Goal: Information Seeking & Learning: Learn about a topic

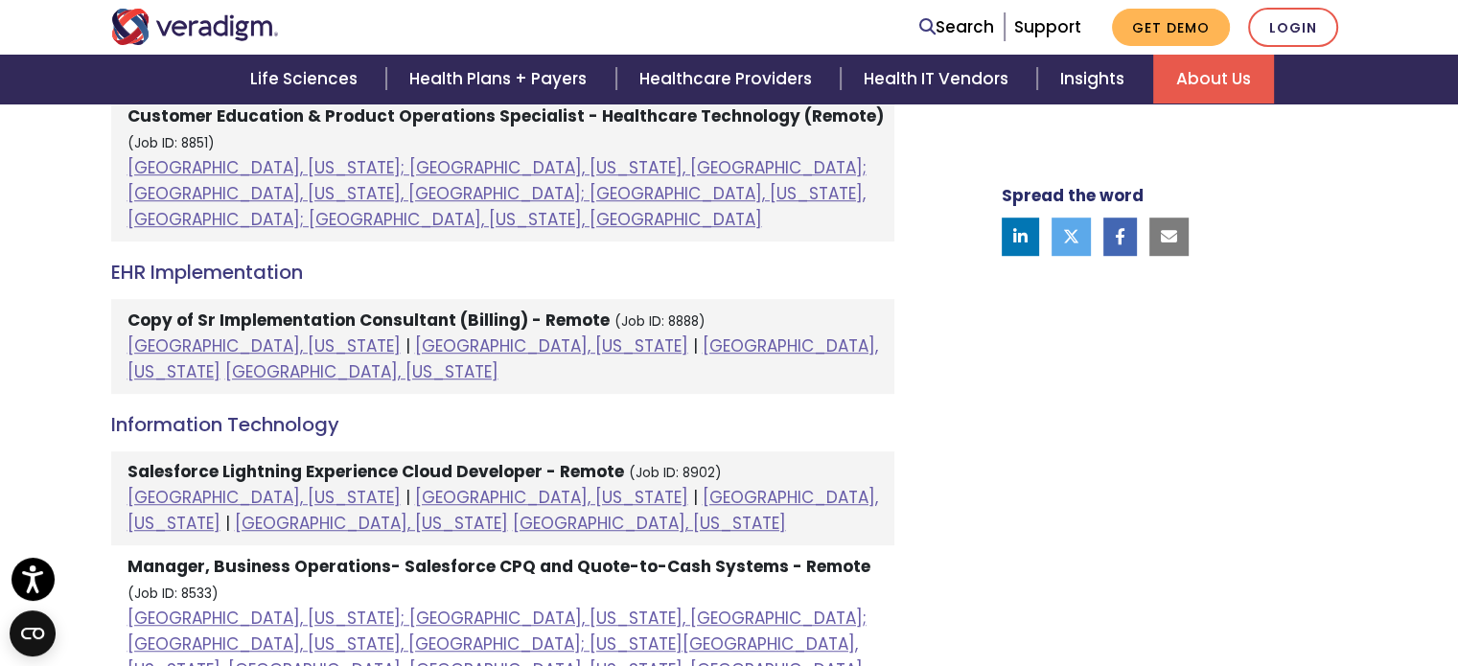
scroll to position [1028, 0]
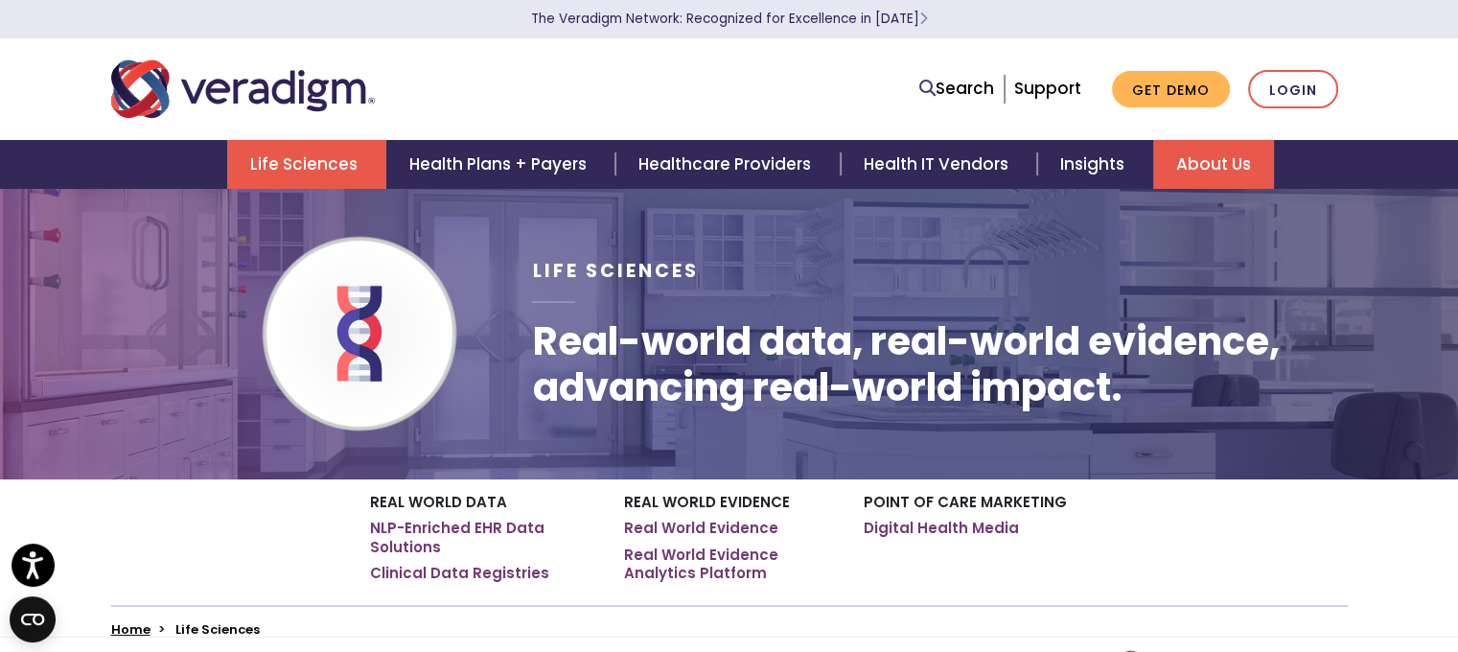
click at [1232, 152] on link "About Us" at bounding box center [1213, 164] width 121 height 49
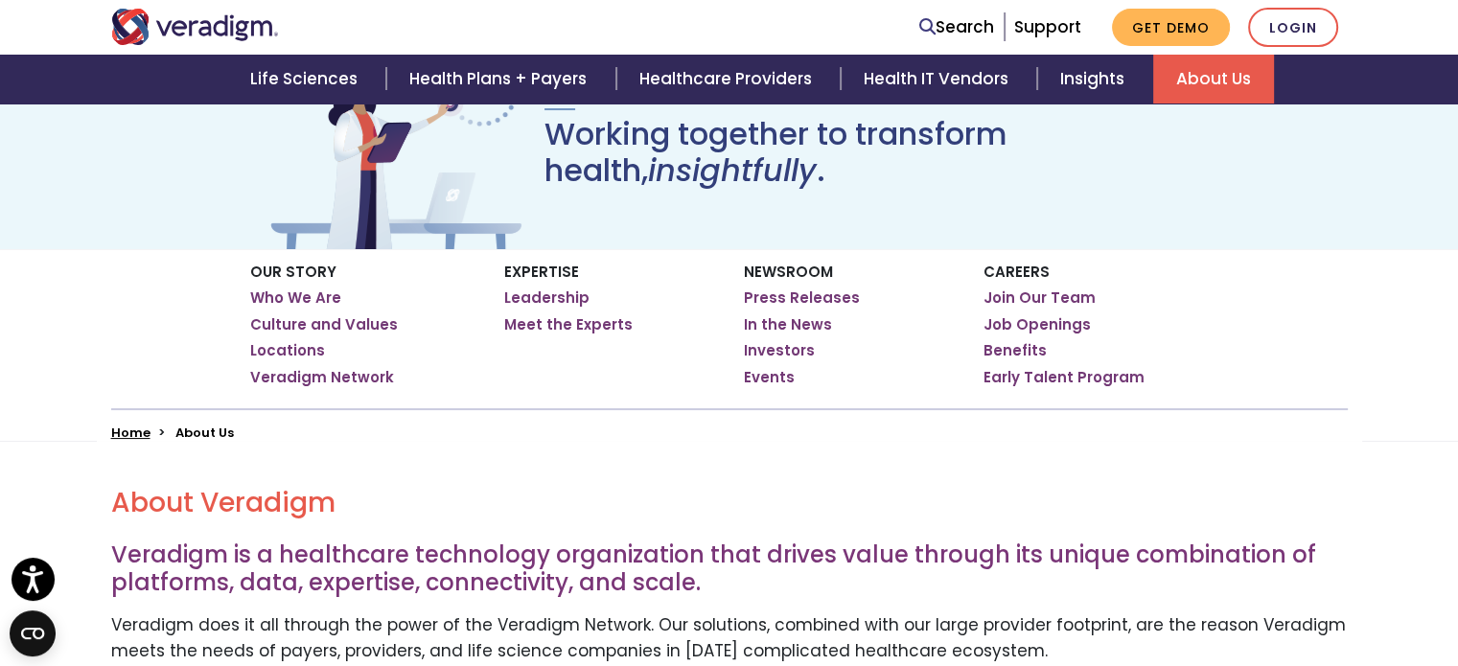
scroll to position [45, 0]
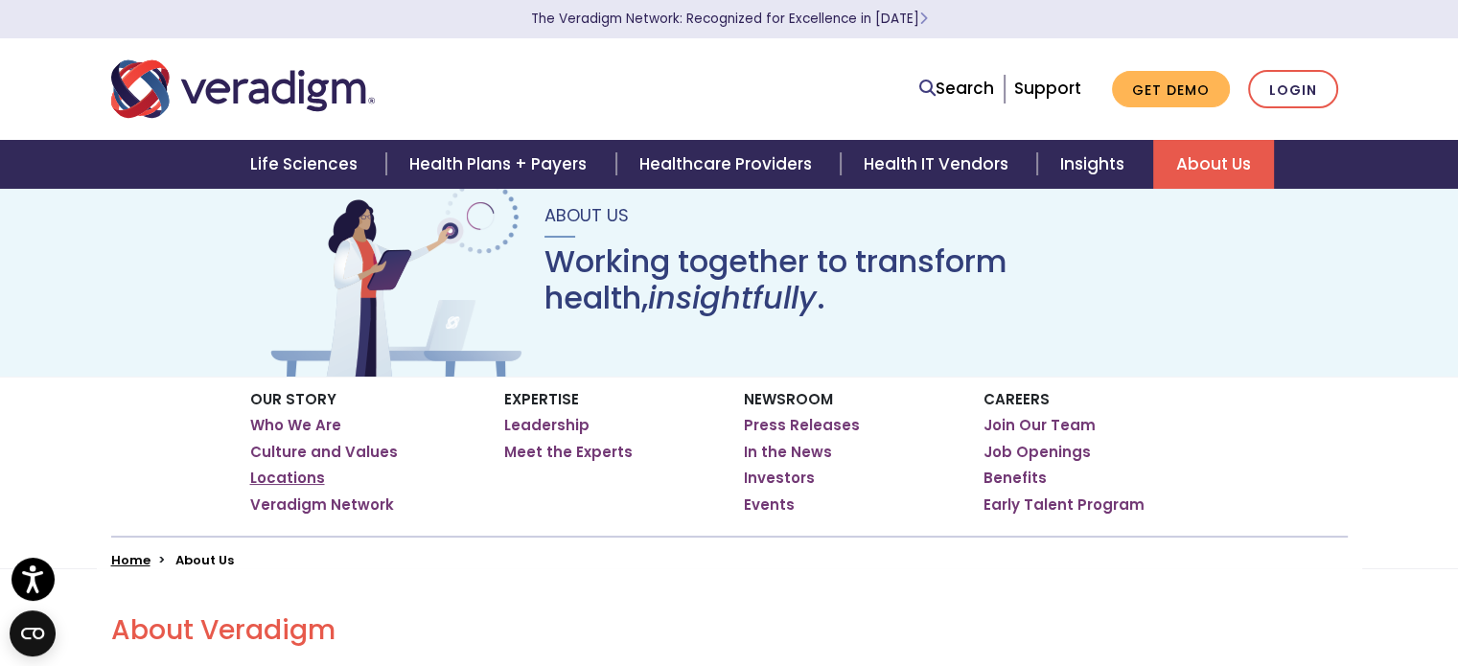
click at [304, 480] on link "Locations" at bounding box center [287, 478] width 75 height 19
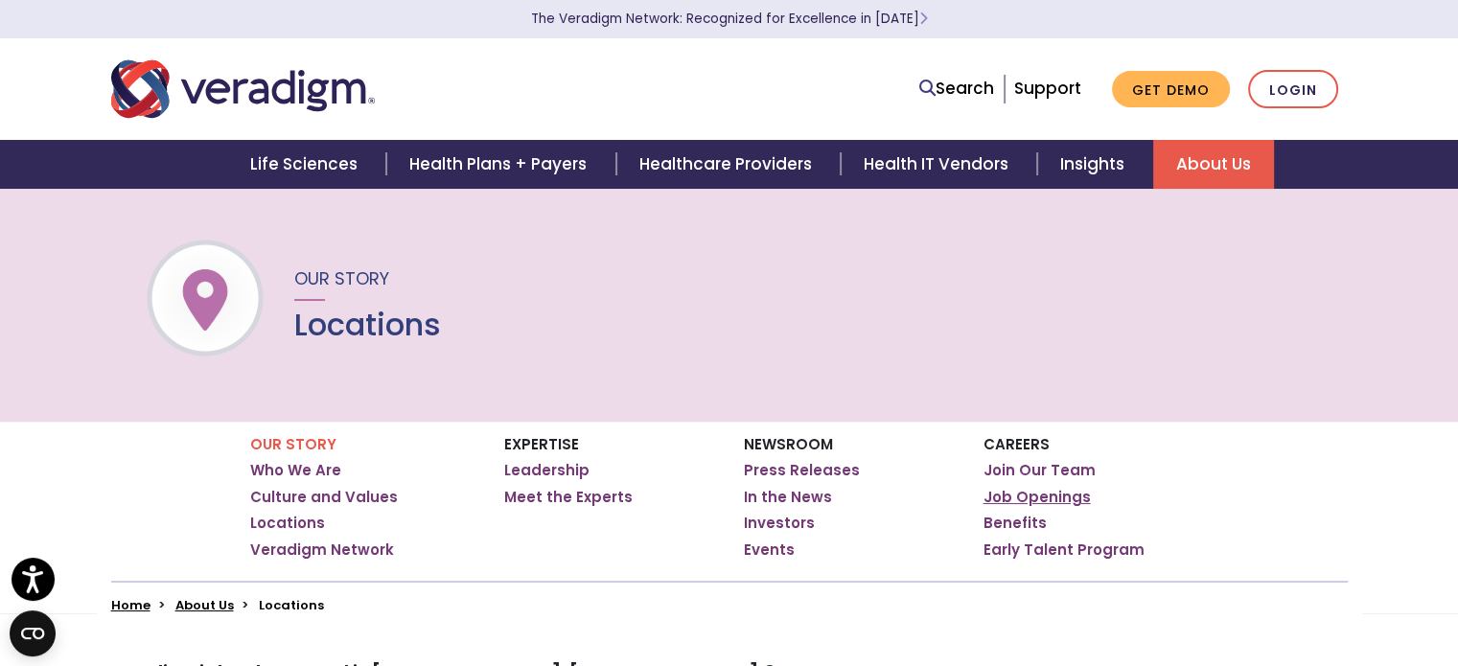
click at [1040, 494] on link "Job Openings" at bounding box center [1037, 497] width 107 height 19
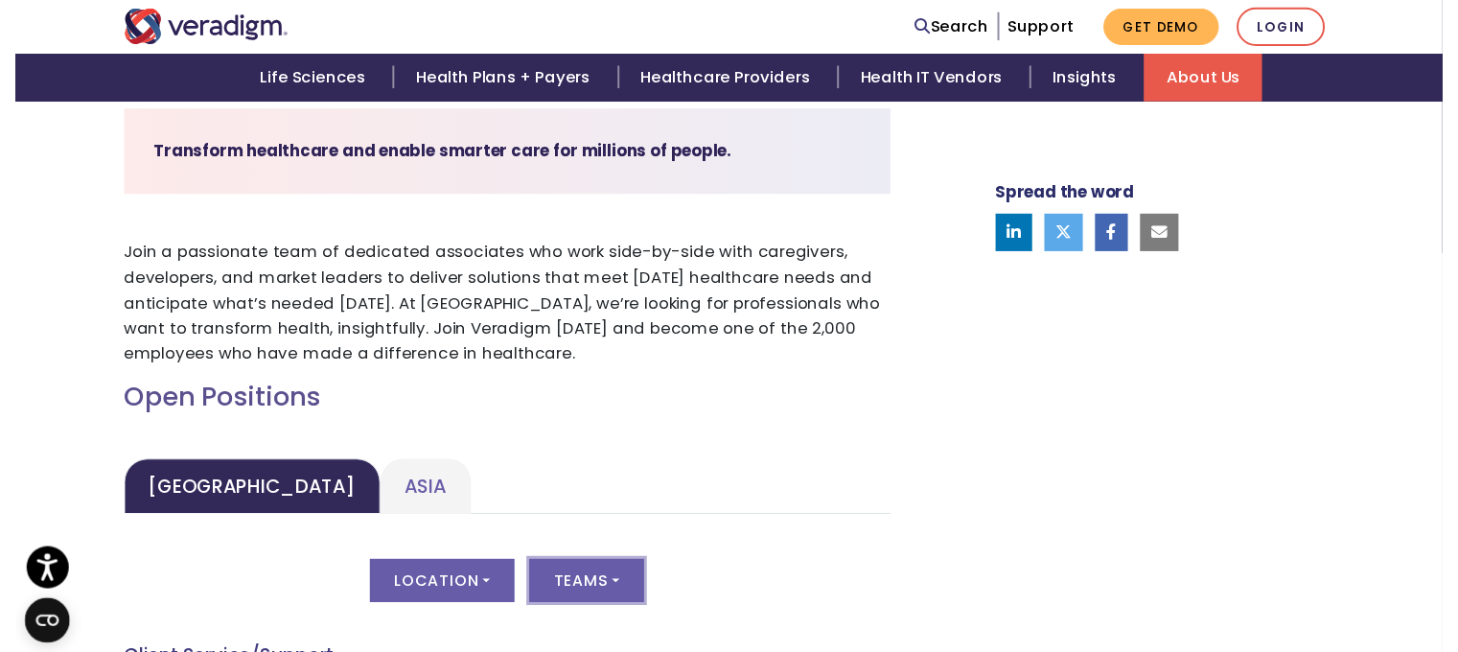
scroll to position [575, 0]
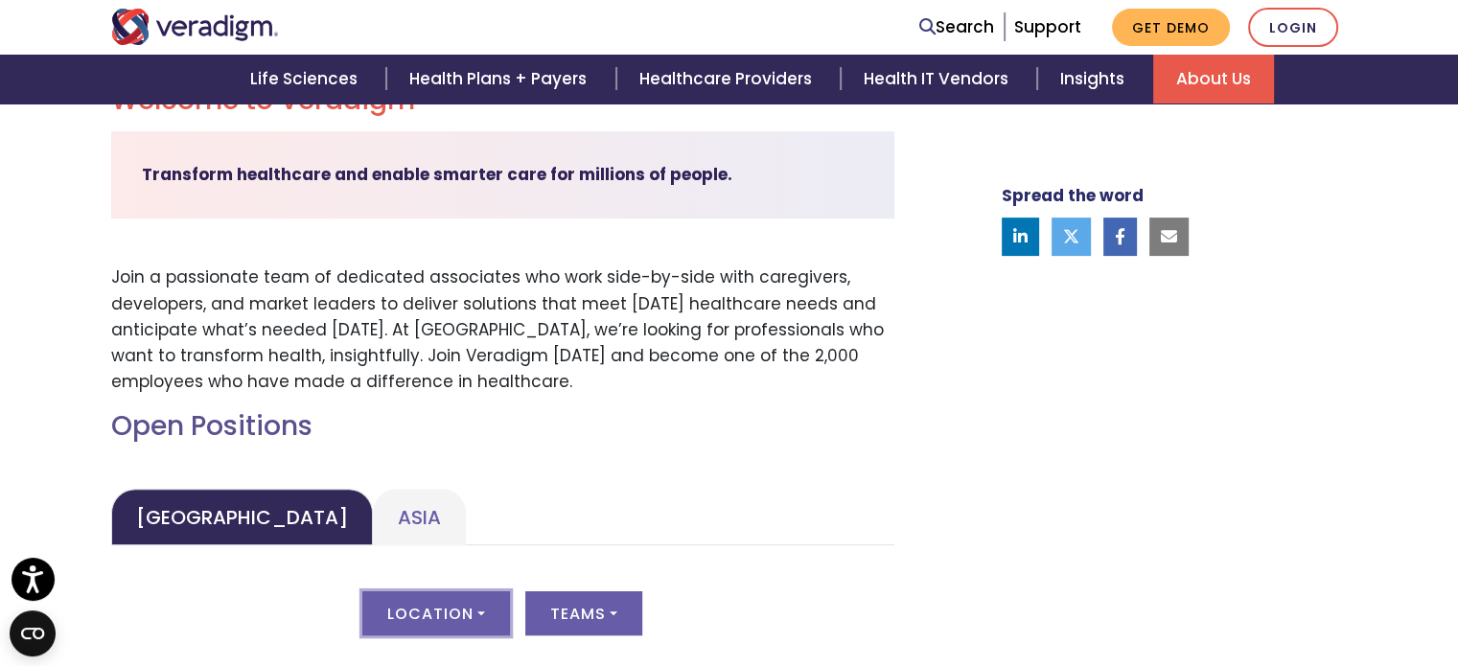
click at [465, 618] on button "Location" at bounding box center [436, 613] width 148 height 44
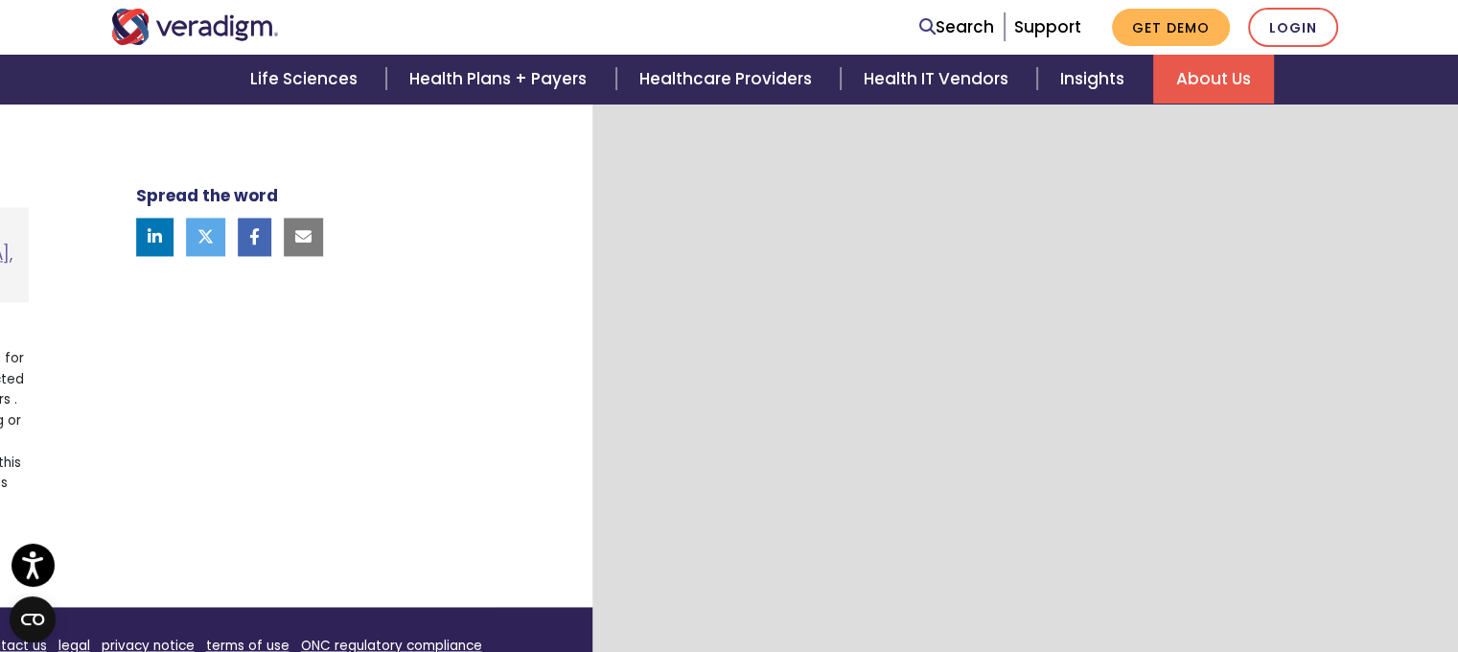
scroll to position [0, 0]
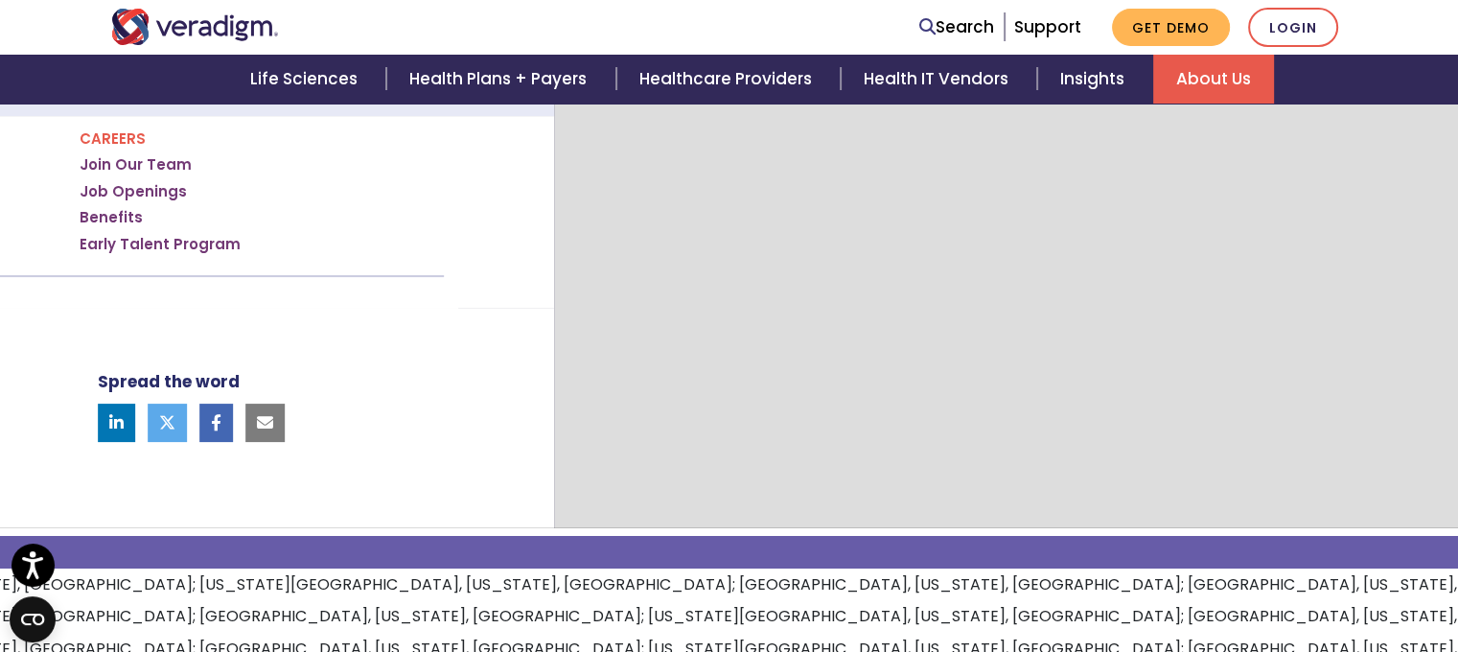
drag, startPoint x: 426, startPoint y: 325, endPoint x: 427, endPoint y: 337, distance: 12.5
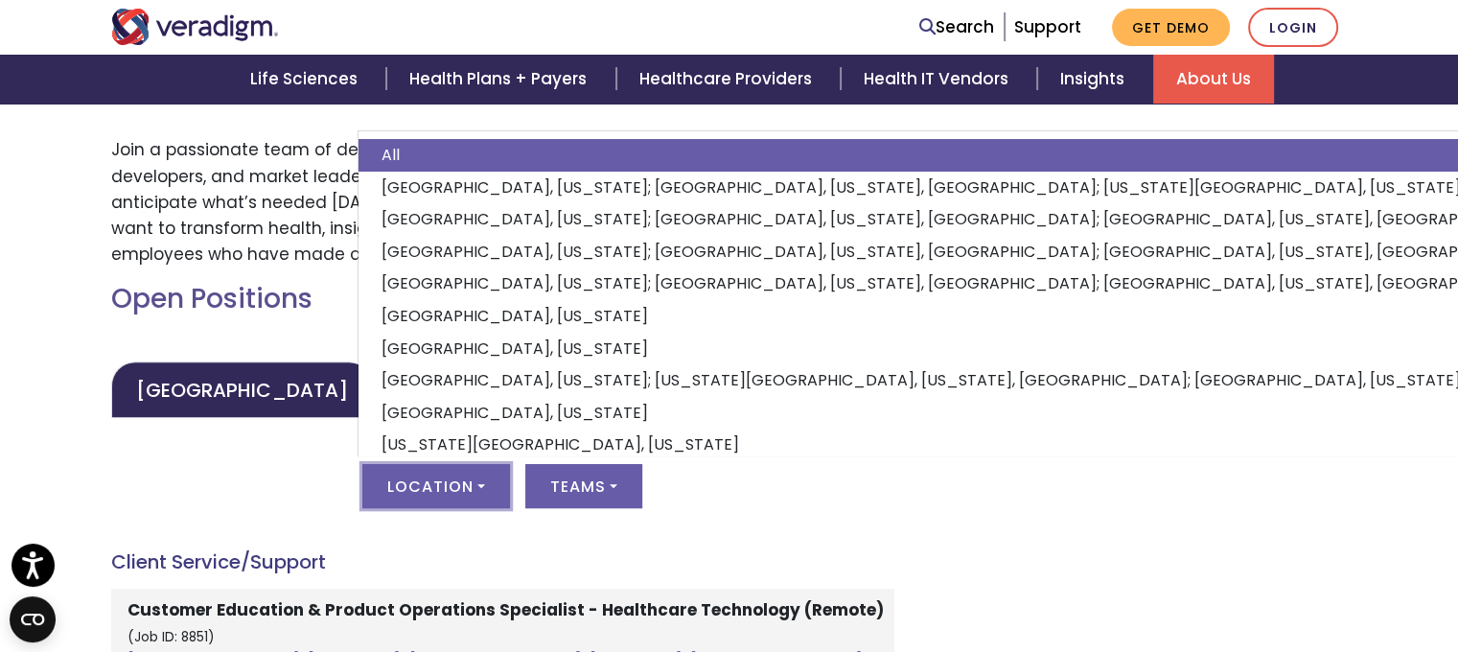
click at [181, 469] on div "Location All [GEOGRAPHIC_DATA], [US_STATE]; [GEOGRAPHIC_DATA], [US_STATE], [GEO…" at bounding box center [502, 497] width 783 height 67
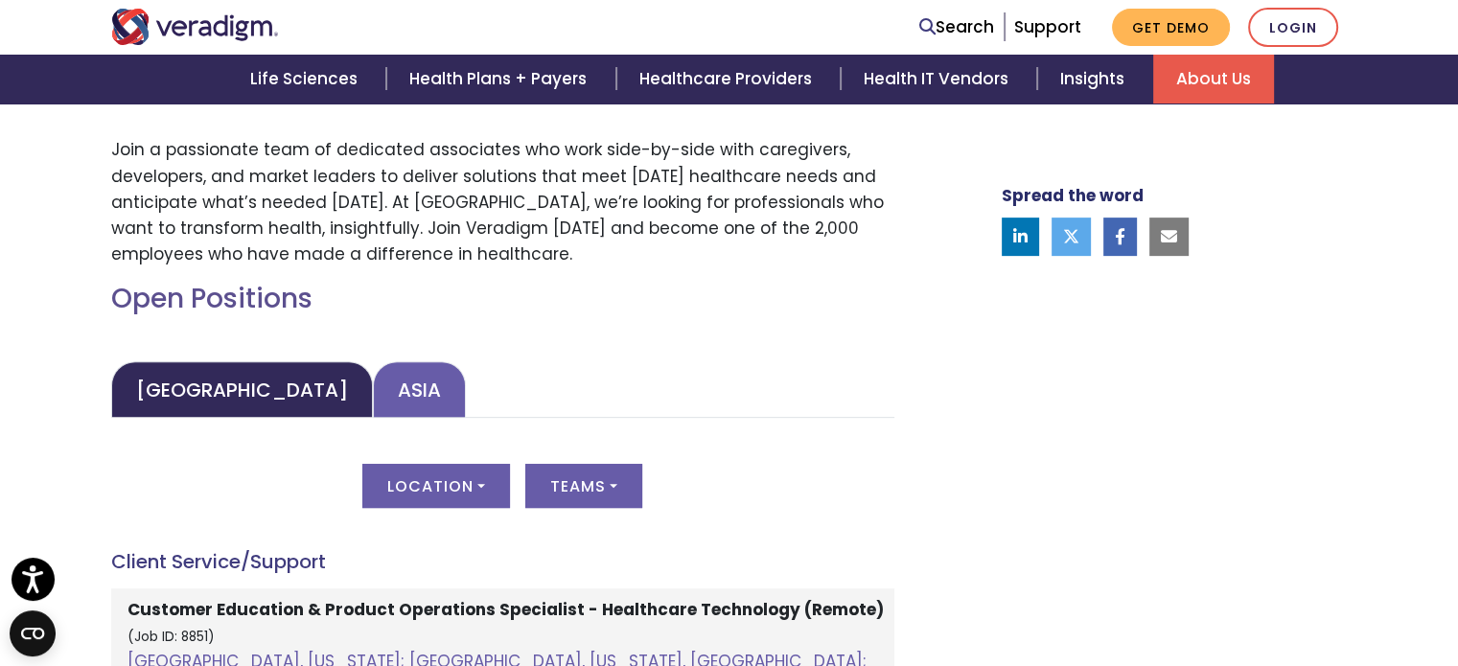
click at [373, 396] on link "Asia" at bounding box center [419, 389] width 93 height 57
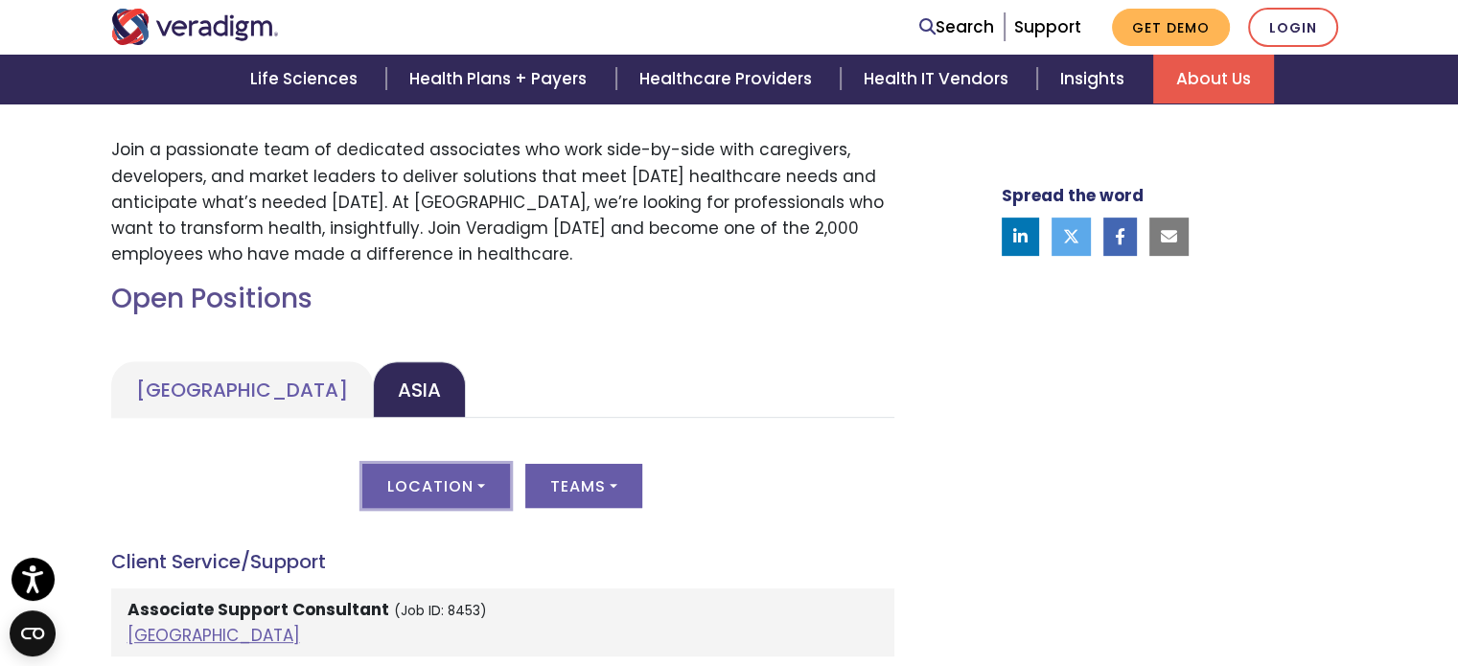
click at [449, 474] on button "Location" at bounding box center [436, 486] width 148 height 44
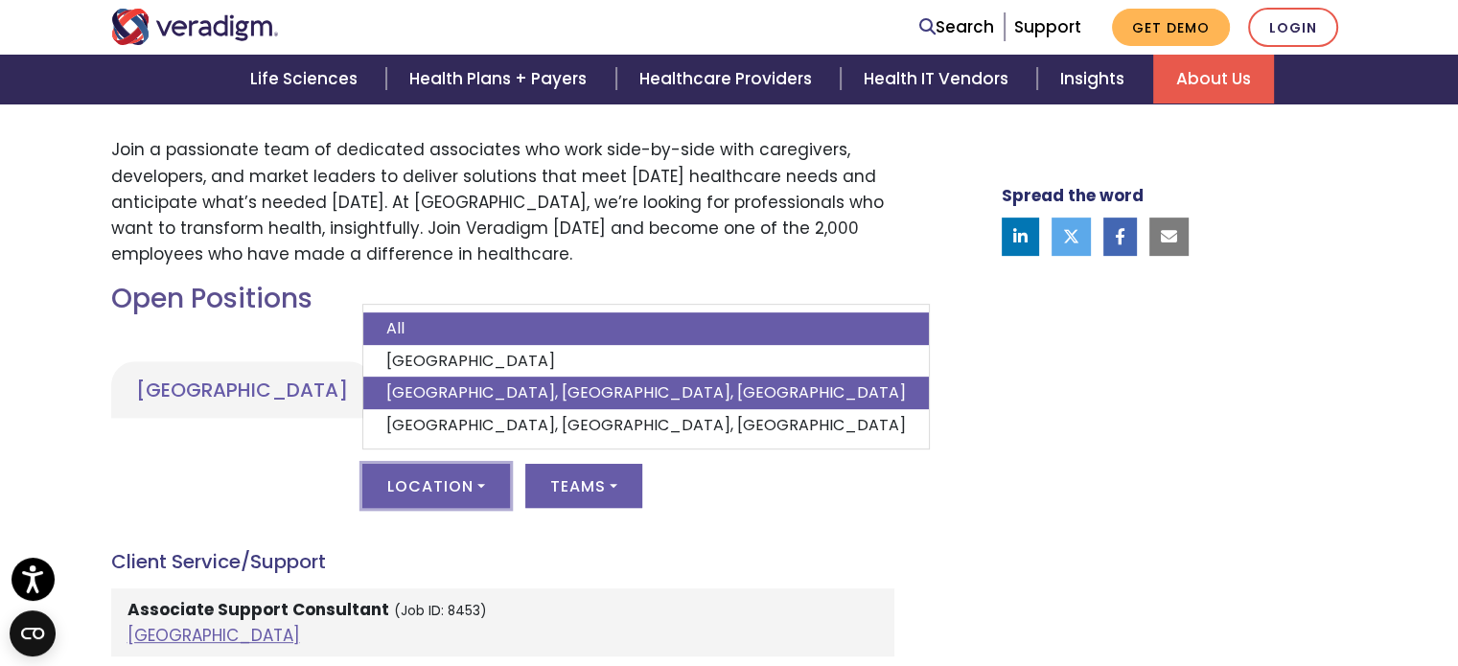
click at [519, 405] on link "[GEOGRAPHIC_DATA], [GEOGRAPHIC_DATA], [GEOGRAPHIC_DATA]" at bounding box center [646, 393] width 566 height 33
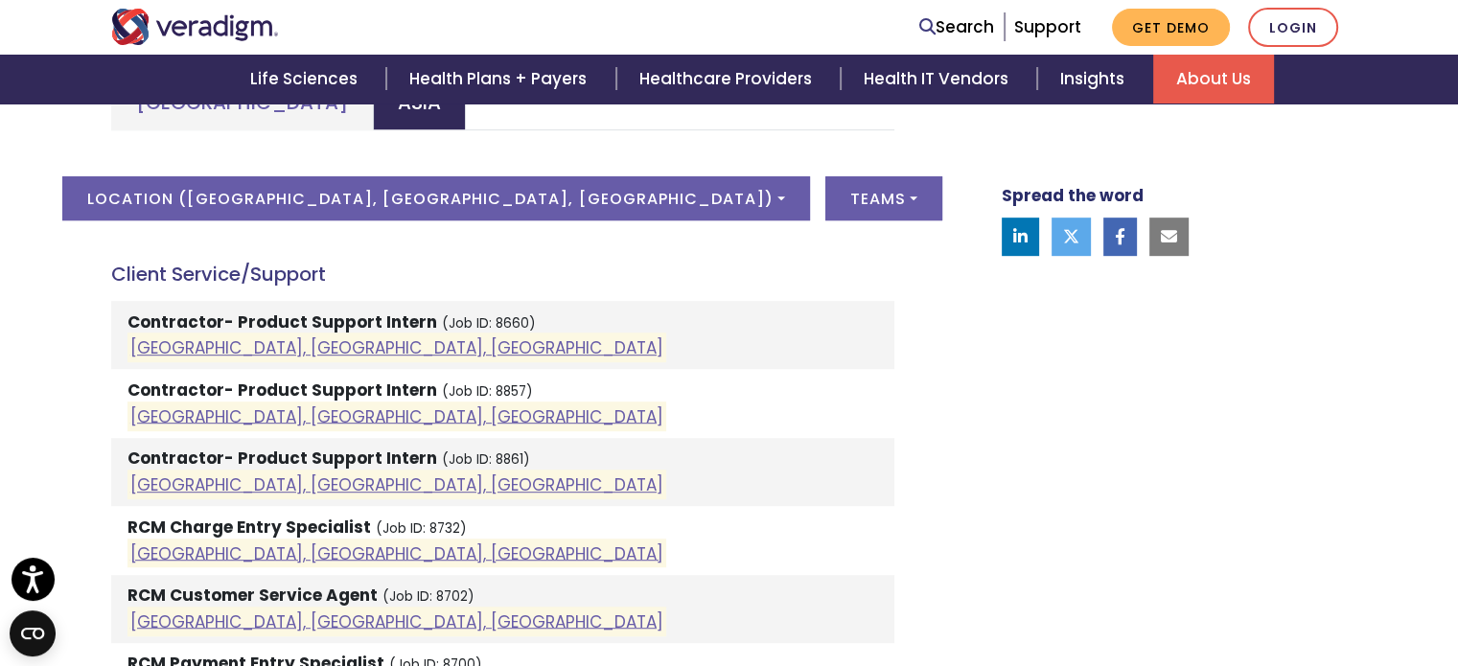
scroll to position [799, 0]
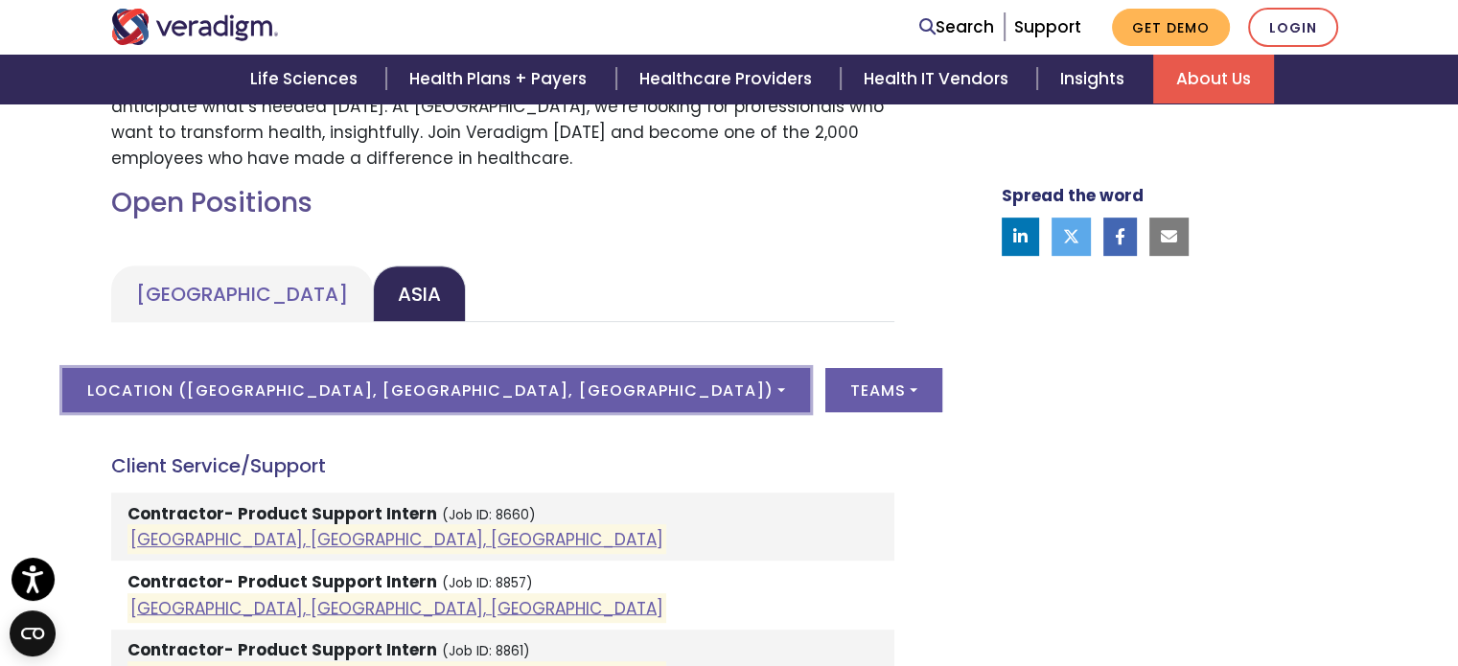
click at [610, 390] on button "Location ( [GEOGRAPHIC_DATA], [GEOGRAPHIC_DATA], [GEOGRAPHIC_DATA] )" at bounding box center [435, 390] width 747 height 44
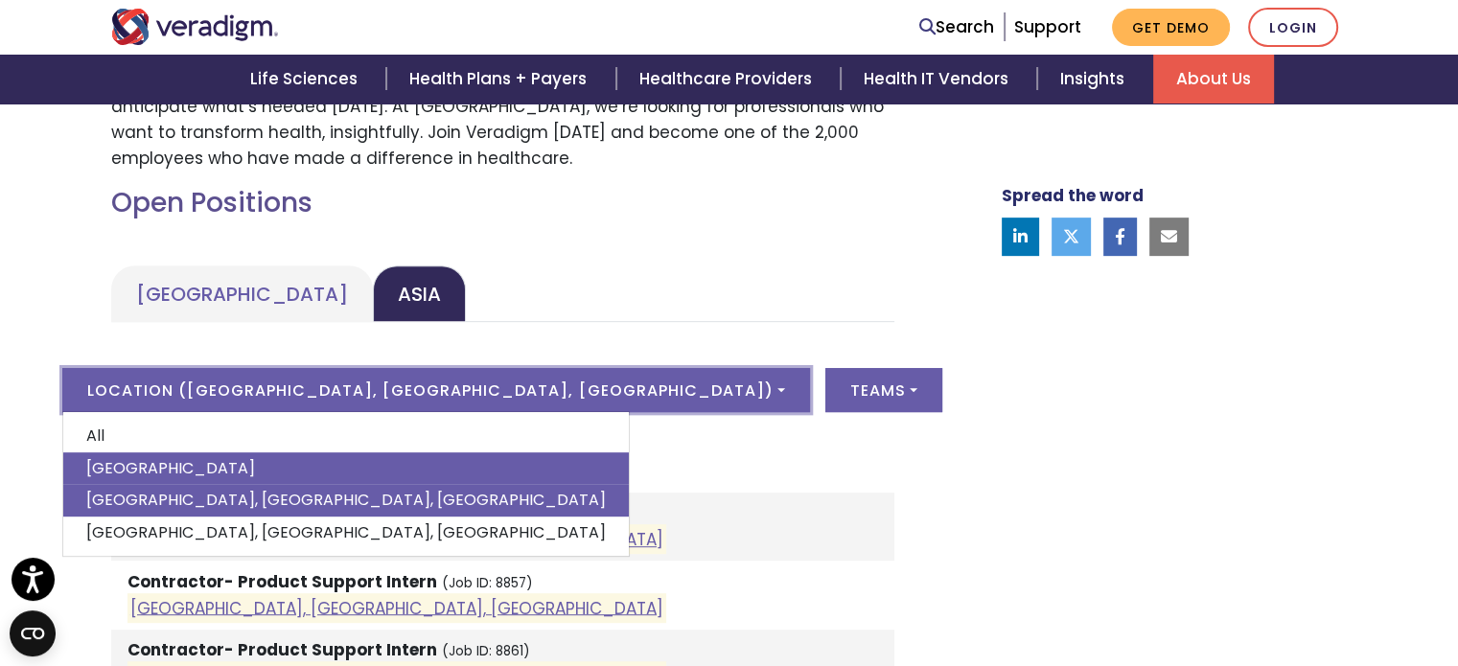
click at [282, 471] on link "[GEOGRAPHIC_DATA]" at bounding box center [346, 468] width 566 height 33
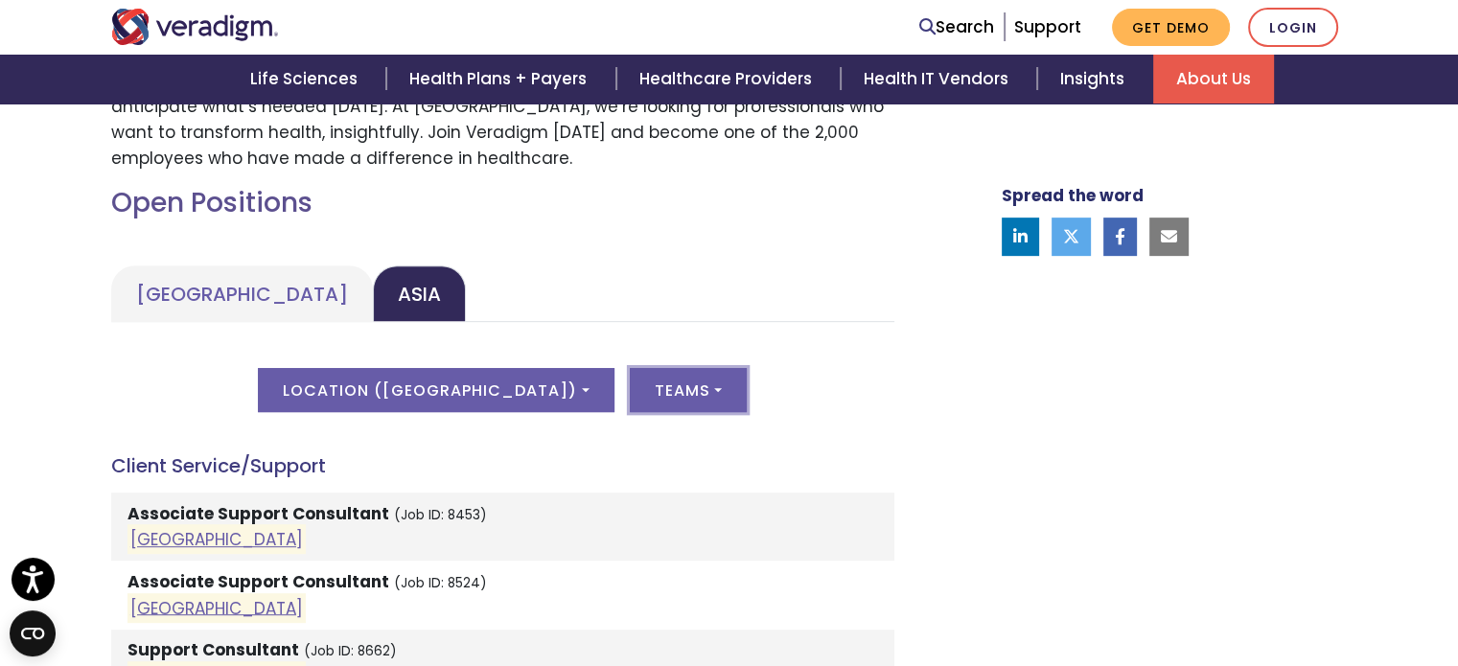
click at [645, 397] on button "Teams" at bounding box center [688, 390] width 117 height 44
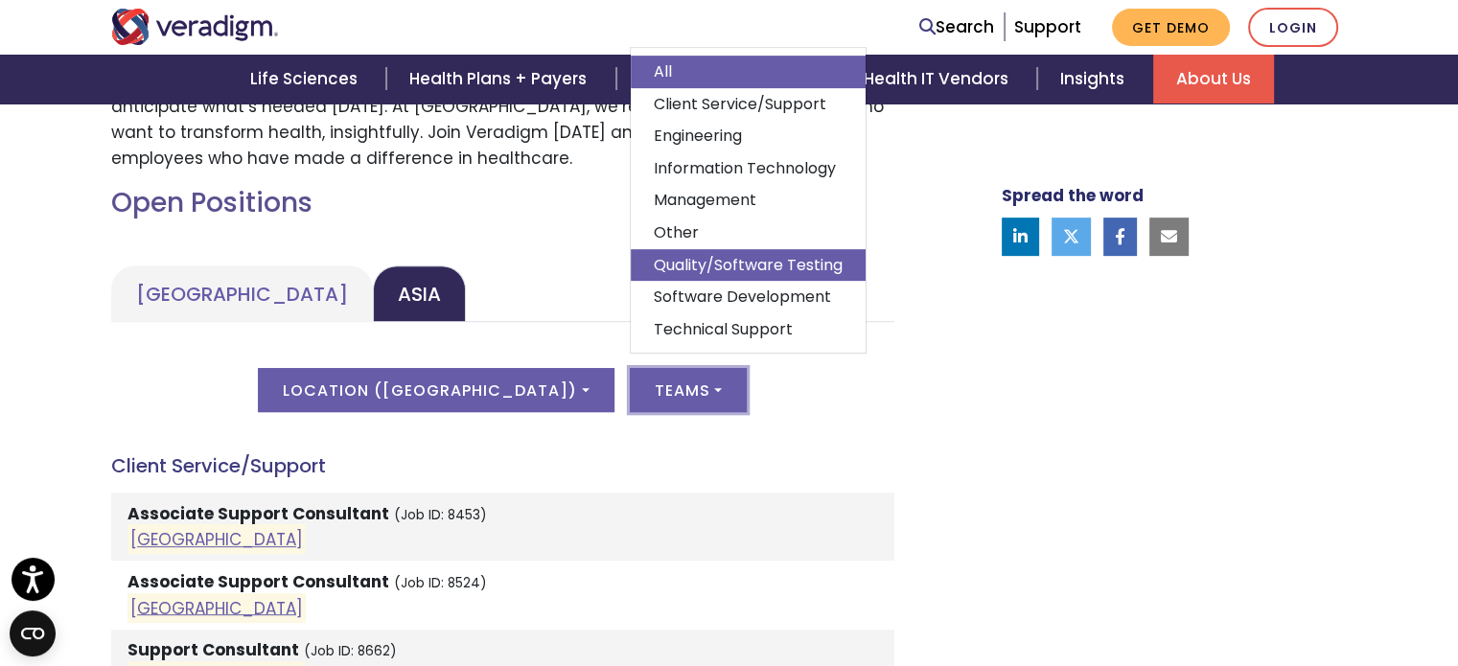
click at [733, 265] on link "Quality/Software Testing" at bounding box center [748, 264] width 235 height 33
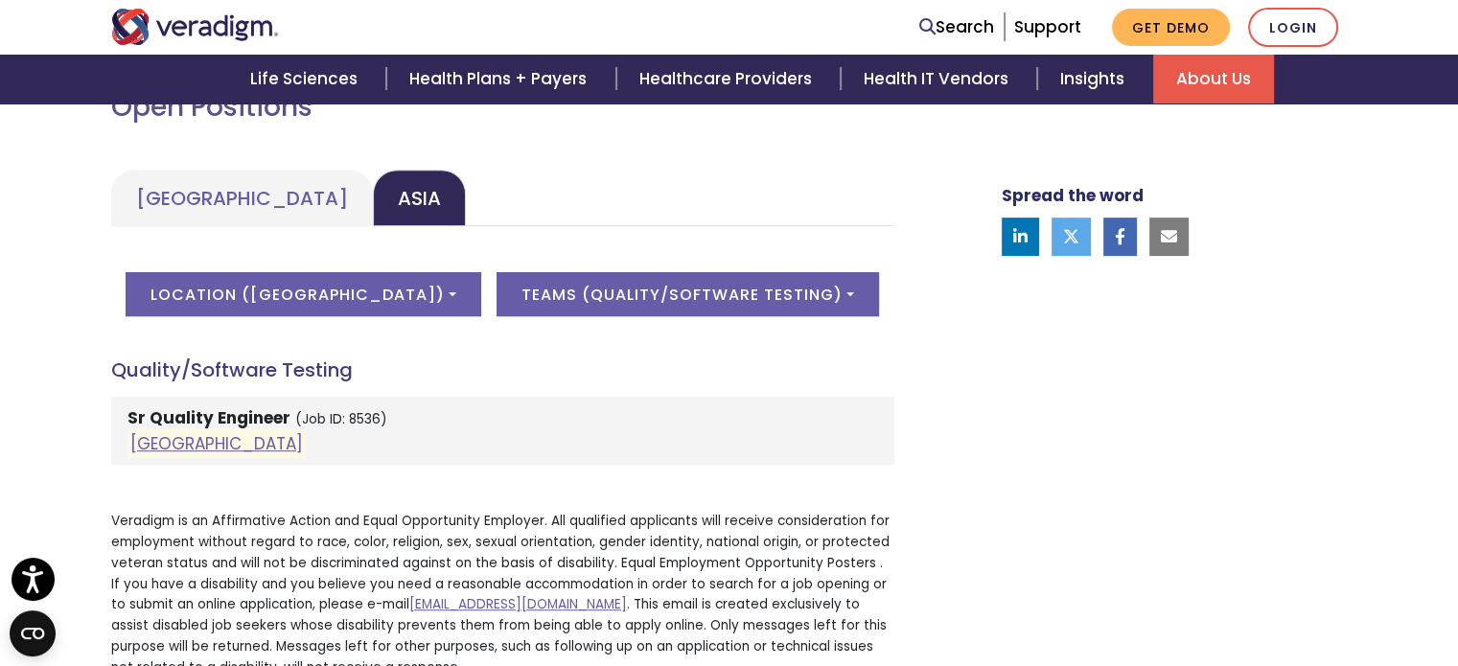
scroll to position [1086, 0]
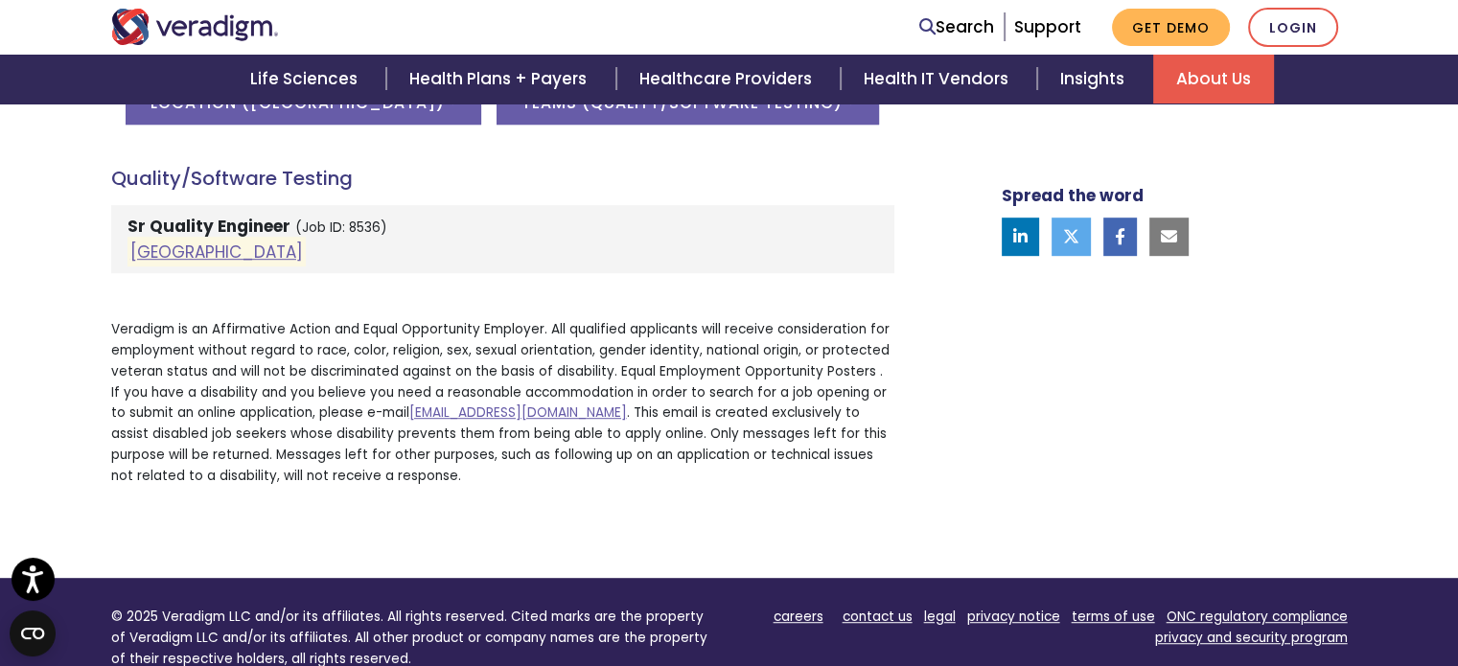
click at [318, 219] on small "(Job ID: 8536)" at bounding box center [341, 228] width 92 height 18
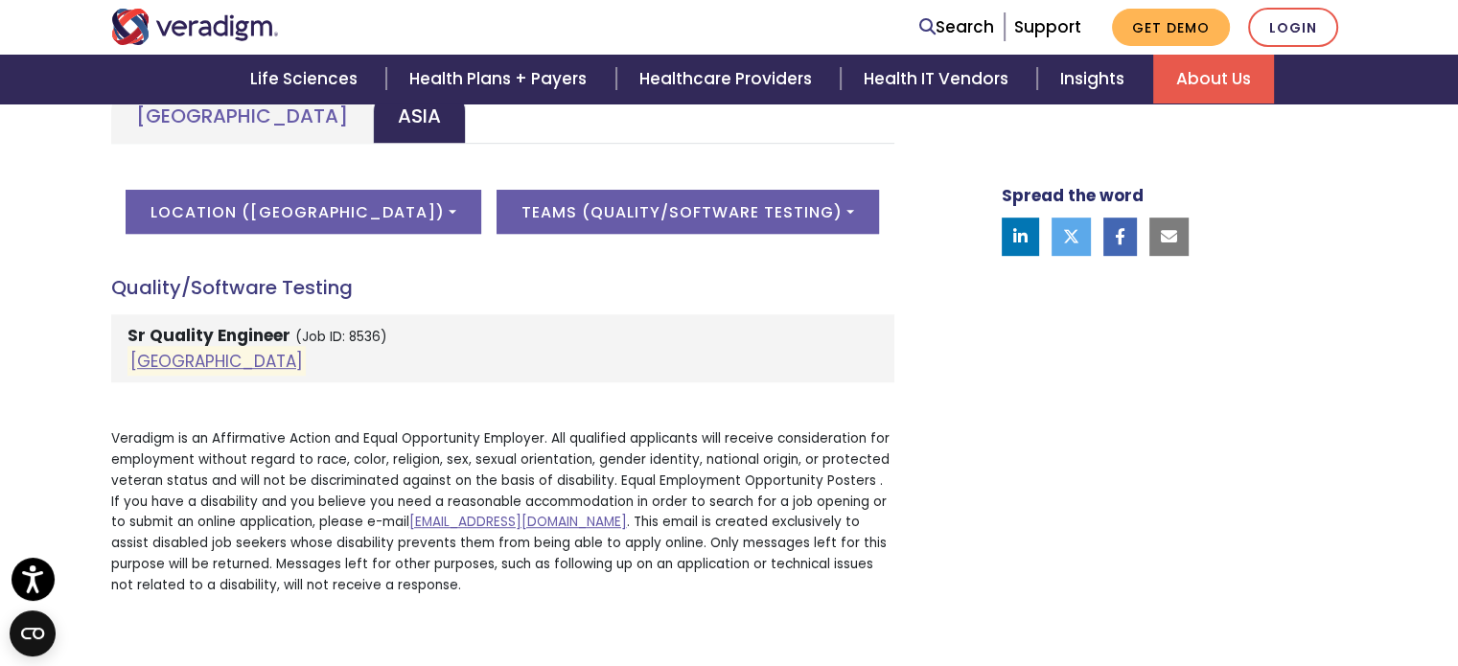
scroll to position [894, 0]
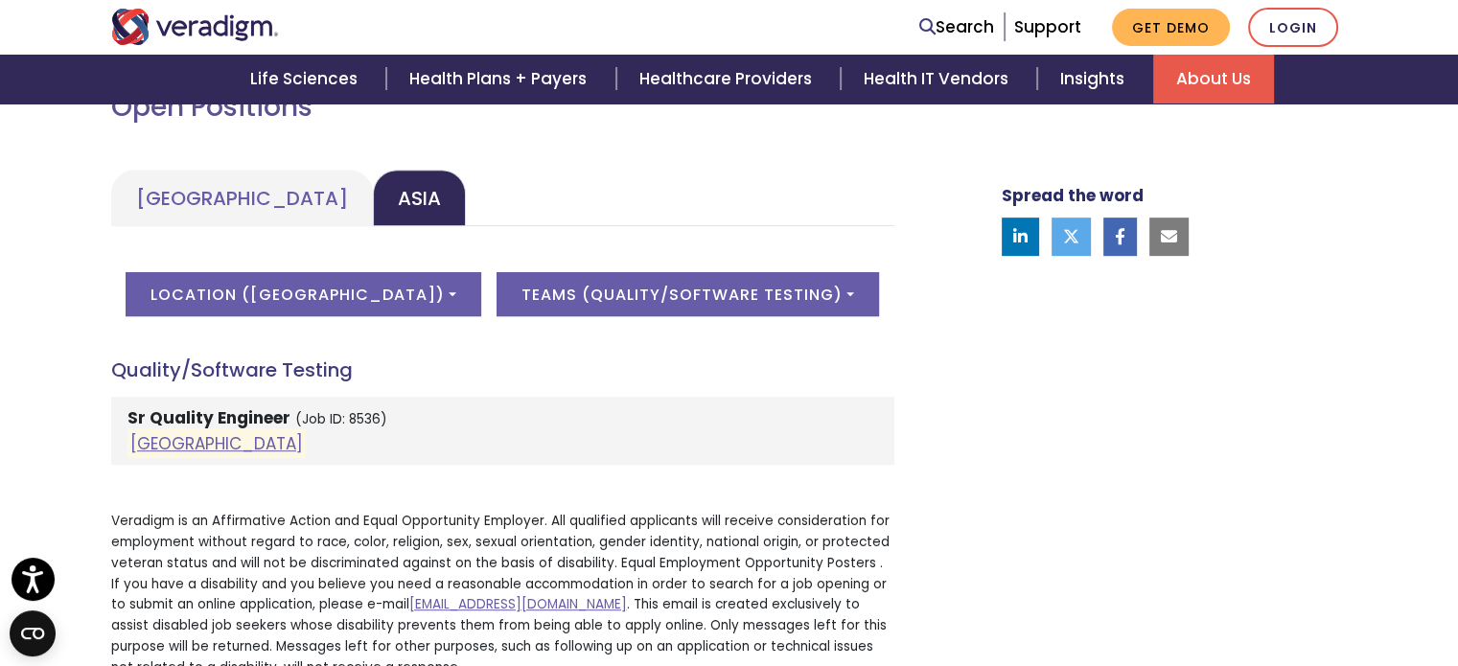
click at [266, 418] on strong "Sr Quality Engineer" at bounding box center [208, 417] width 163 height 23
click at [161, 434] on link "[GEOGRAPHIC_DATA]" at bounding box center [216, 443] width 173 height 23
